Goal: Navigation & Orientation: Understand site structure

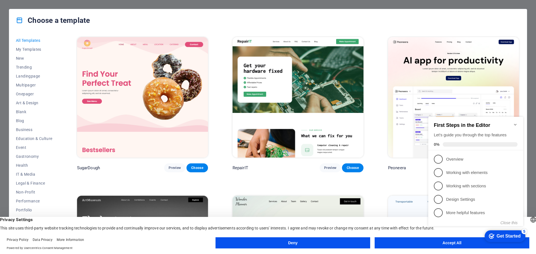
click at [306, 243] on button "Deny" at bounding box center [292, 242] width 155 height 11
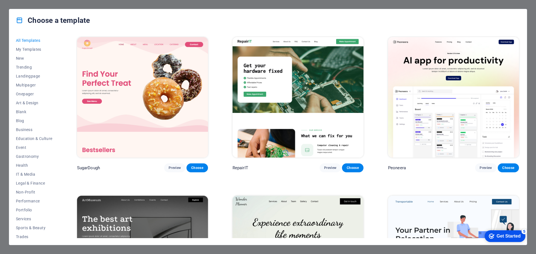
click at [48, 8] on div "Choose a template All Templates My Templates New Trending Landingpage Multipage…" at bounding box center [268, 127] width 536 height 254
click at [531, 9] on div "Choose a template All Templates My Templates New Trending Landingpage Multipage…" at bounding box center [268, 127] width 536 height 254
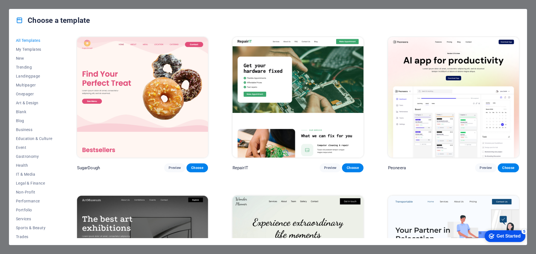
click at [531, 9] on div "Choose a template All Templates My Templates New Trending Landingpage Multipage…" at bounding box center [268, 127] width 536 height 254
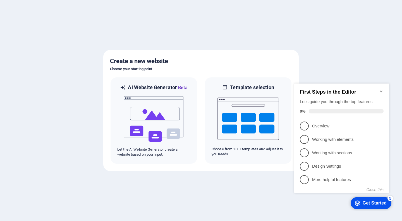
click at [379, 89] on icon "Minimize checklist" at bounding box center [381, 91] width 4 height 4
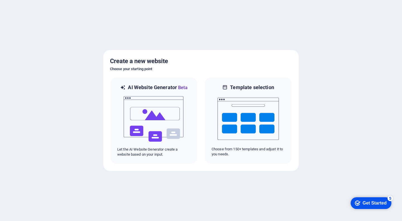
click at [281, 26] on div at bounding box center [201, 110] width 402 height 221
